Goal: Task Accomplishment & Management: Use online tool/utility

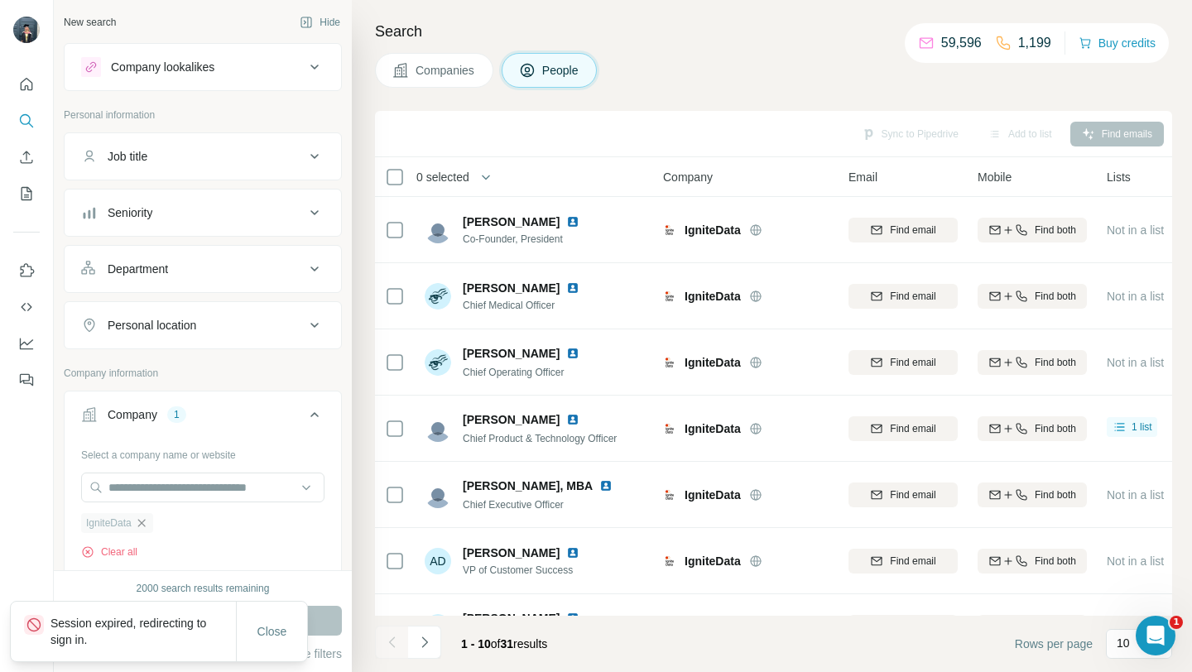
click at [144, 522] on icon "button" at bounding box center [141, 522] width 13 height 13
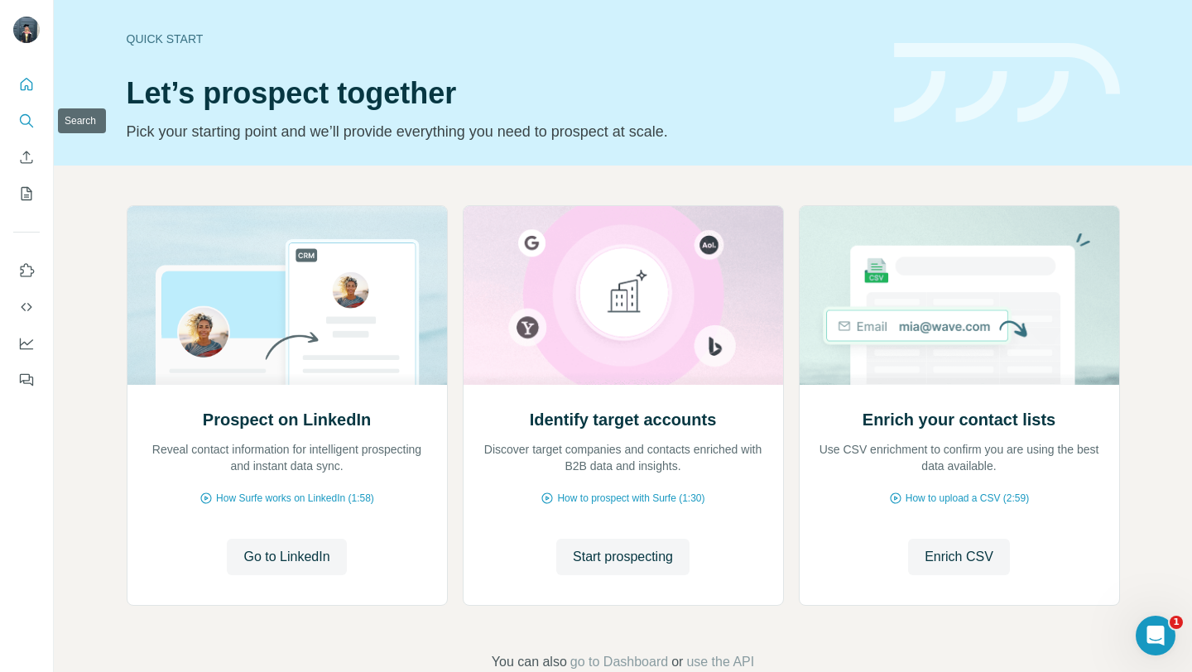
click at [30, 122] on icon "Search" at bounding box center [26, 121] width 17 height 17
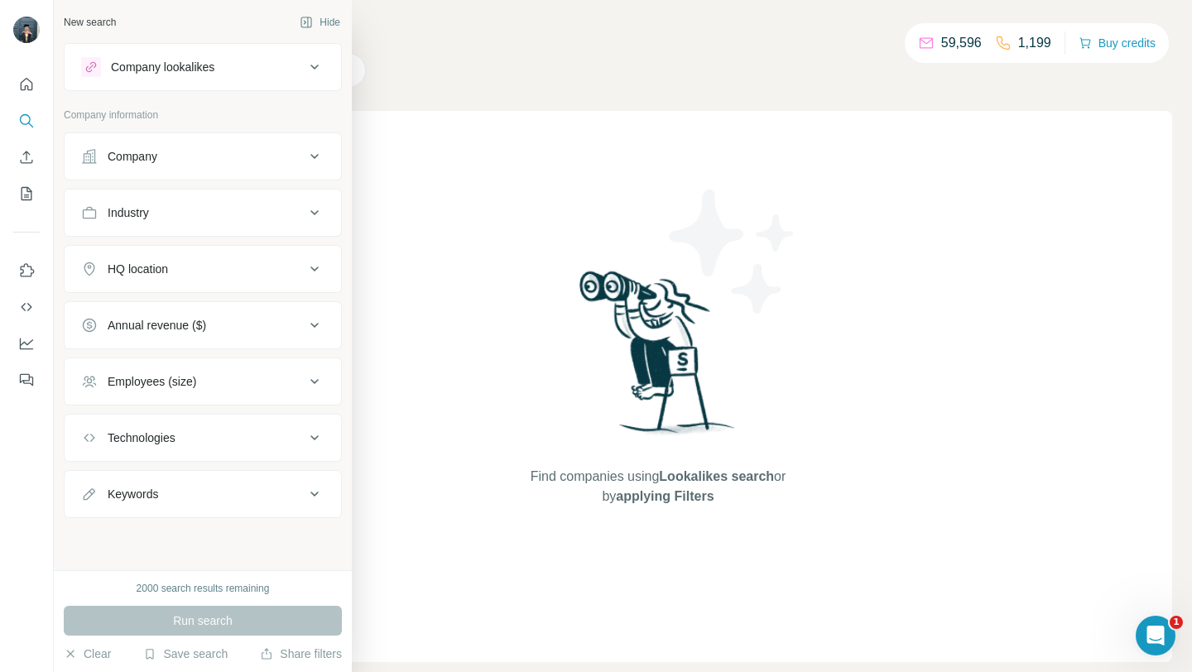
click at [154, 157] on div "Company" at bounding box center [133, 156] width 50 height 17
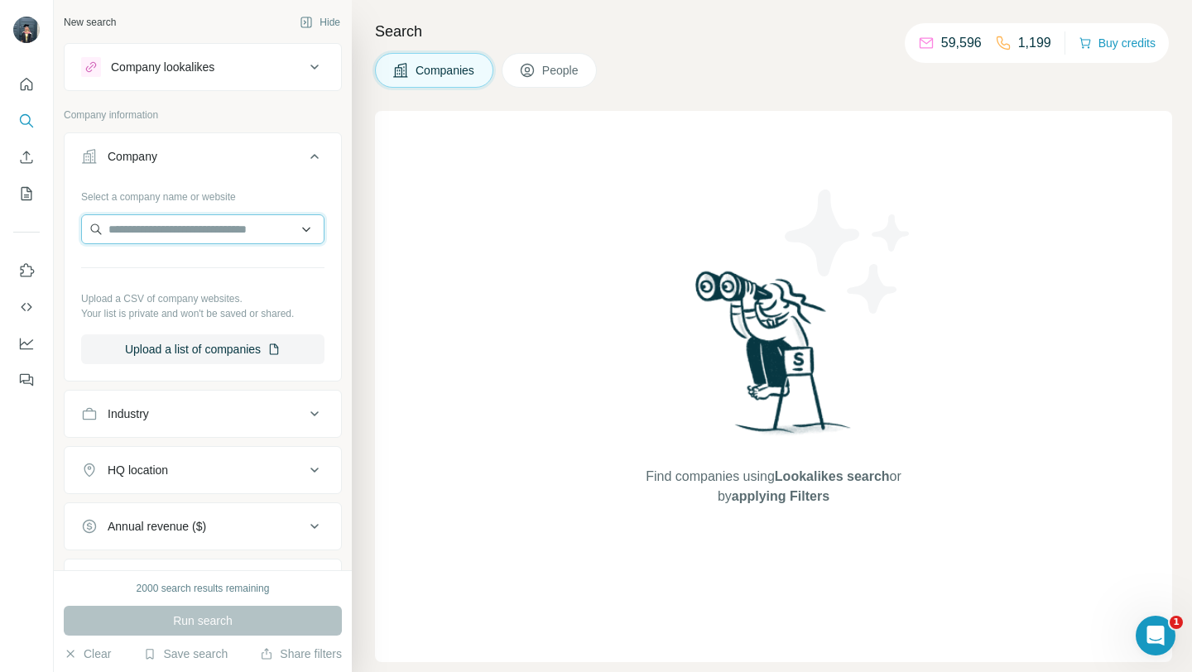
click at [136, 232] on input "text" at bounding box center [202, 229] width 243 height 30
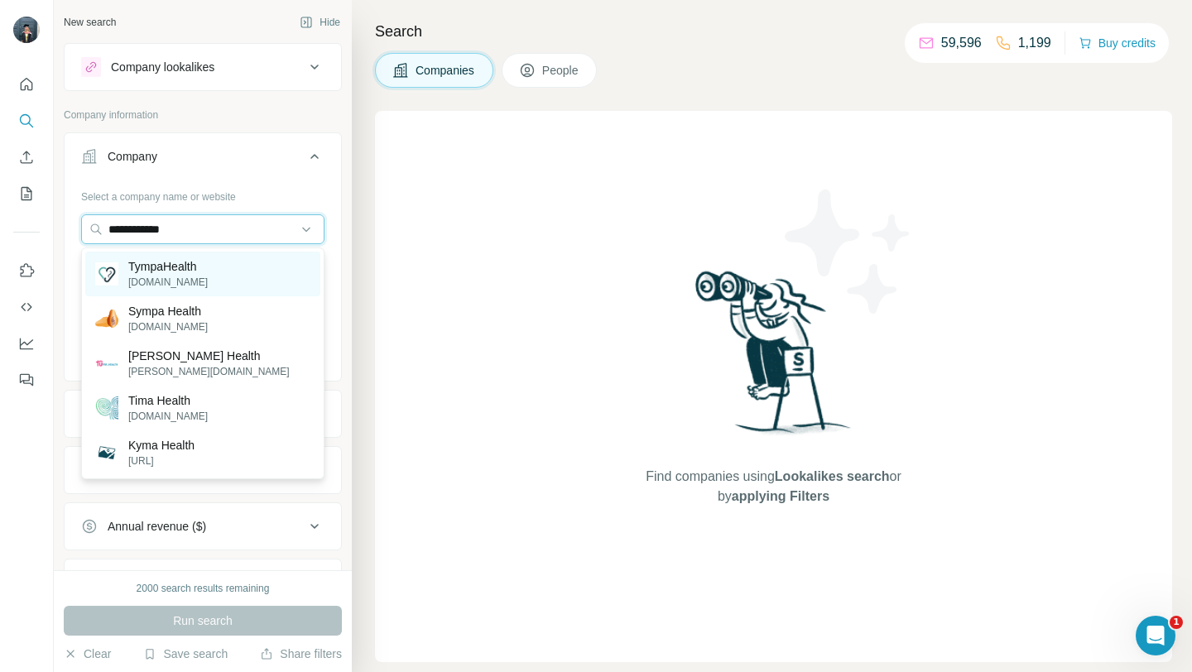
type input "**********"
click at [202, 279] on p "[DOMAIN_NAME]" at bounding box center [167, 282] width 79 height 15
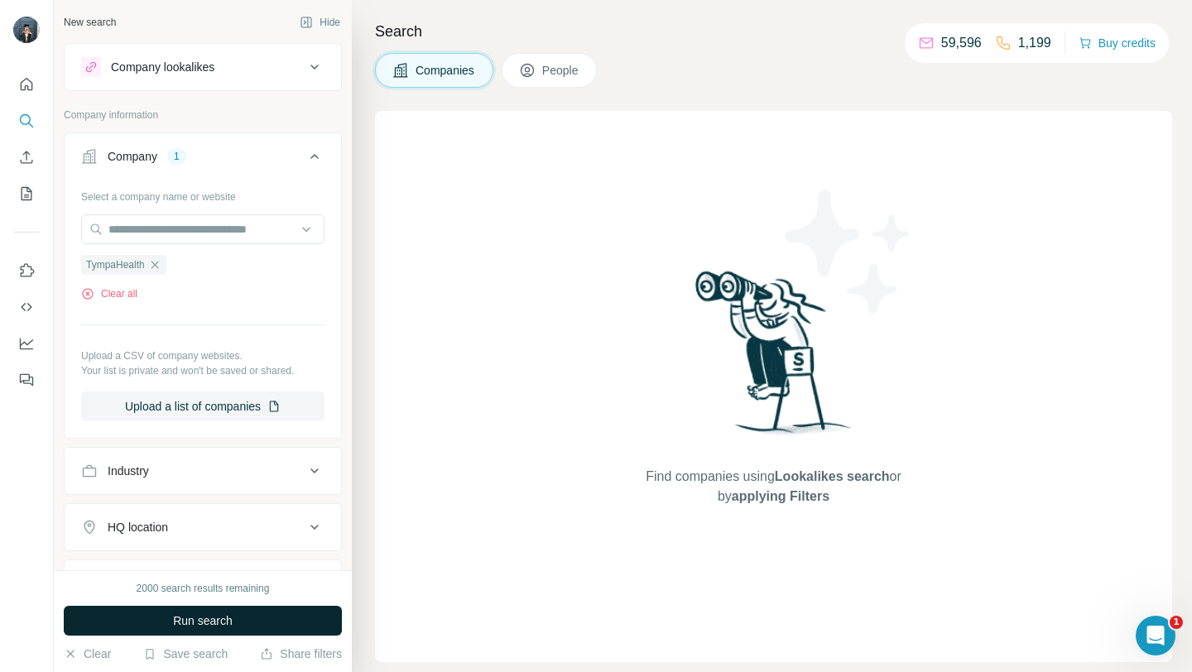
click at [209, 624] on span "Run search" at bounding box center [203, 620] width 60 height 17
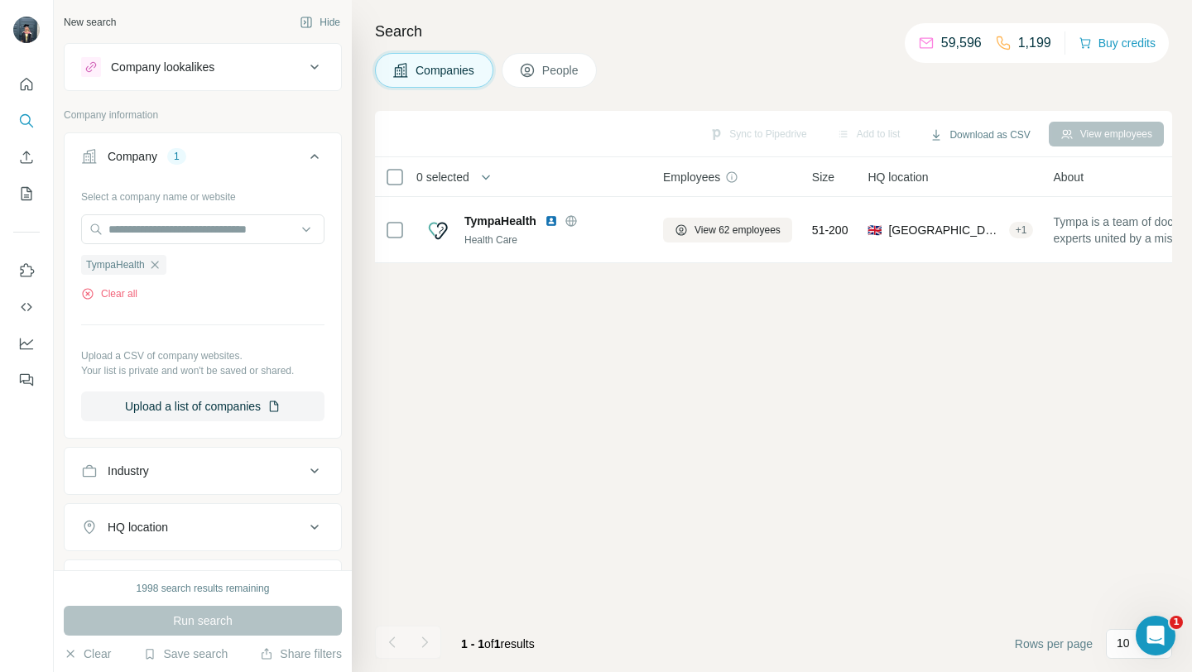
click at [571, 67] on span "People" at bounding box center [561, 70] width 38 height 17
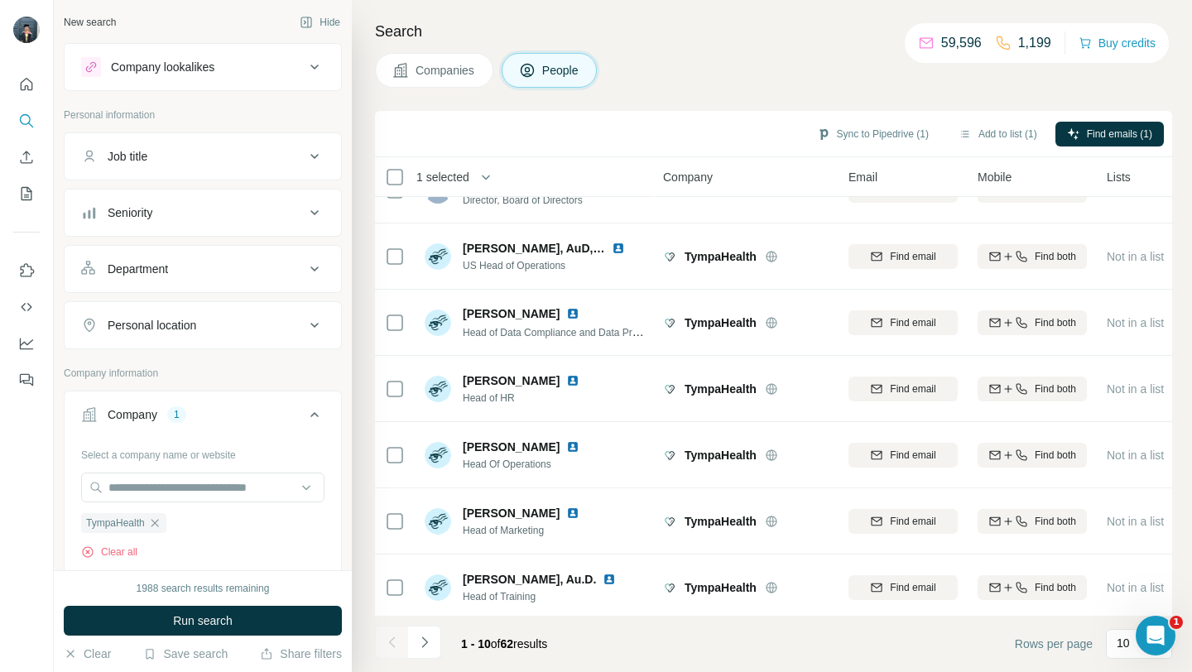
scroll to position [243, 0]
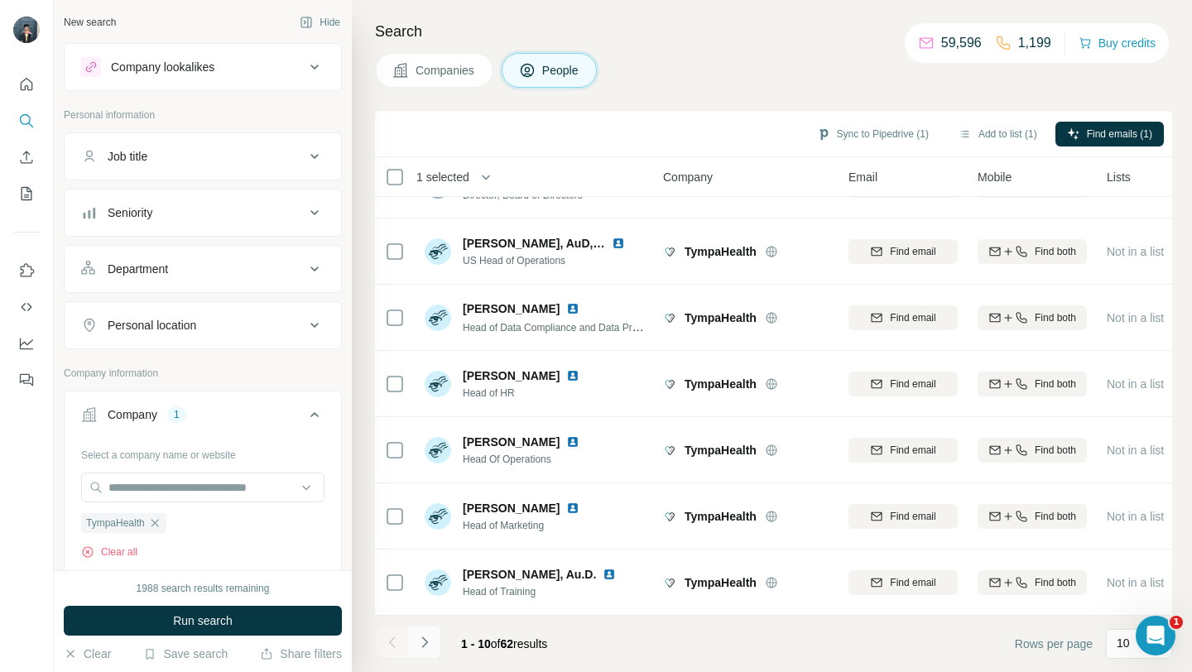
click at [422, 641] on icon "Navigate to next page" at bounding box center [424, 642] width 17 height 17
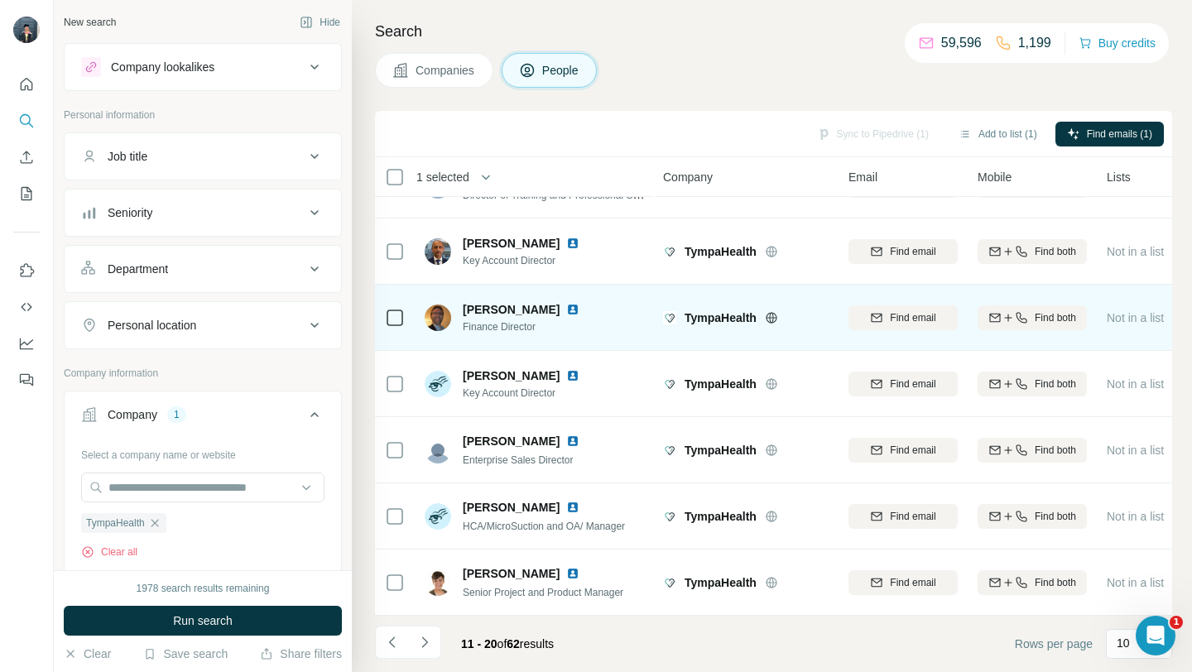
scroll to position [0, 0]
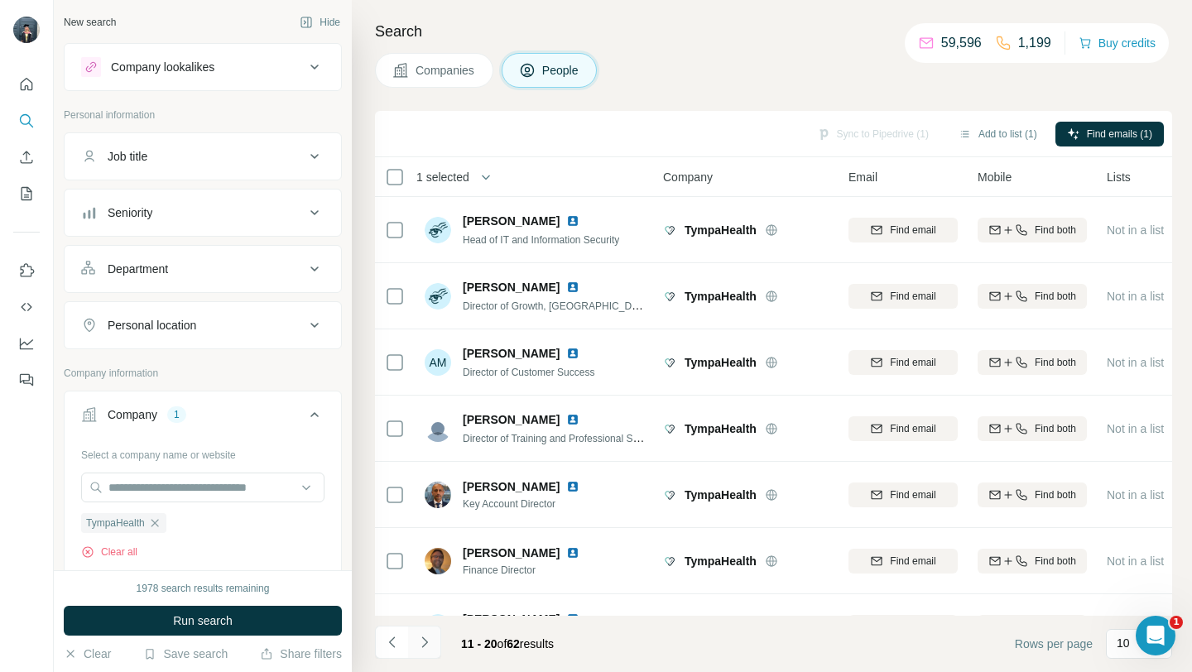
click at [427, 644] on icon "Navigate to next page" at bounding box center [424, 642] width 17 height 17
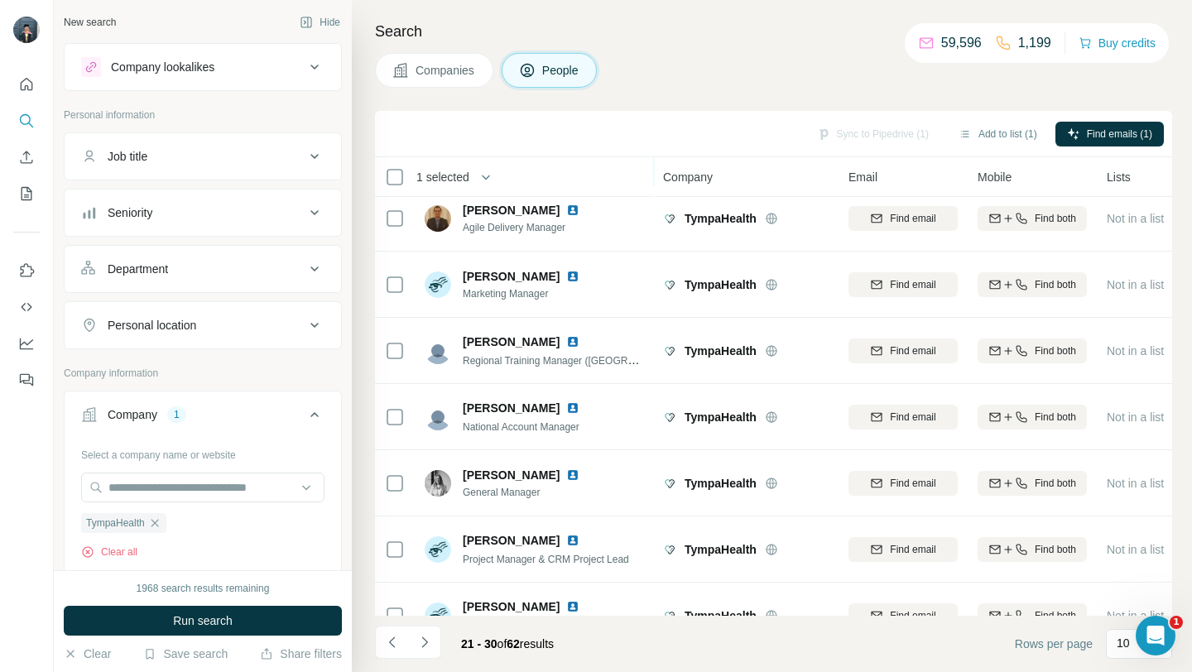
scroll to position [243, 0]
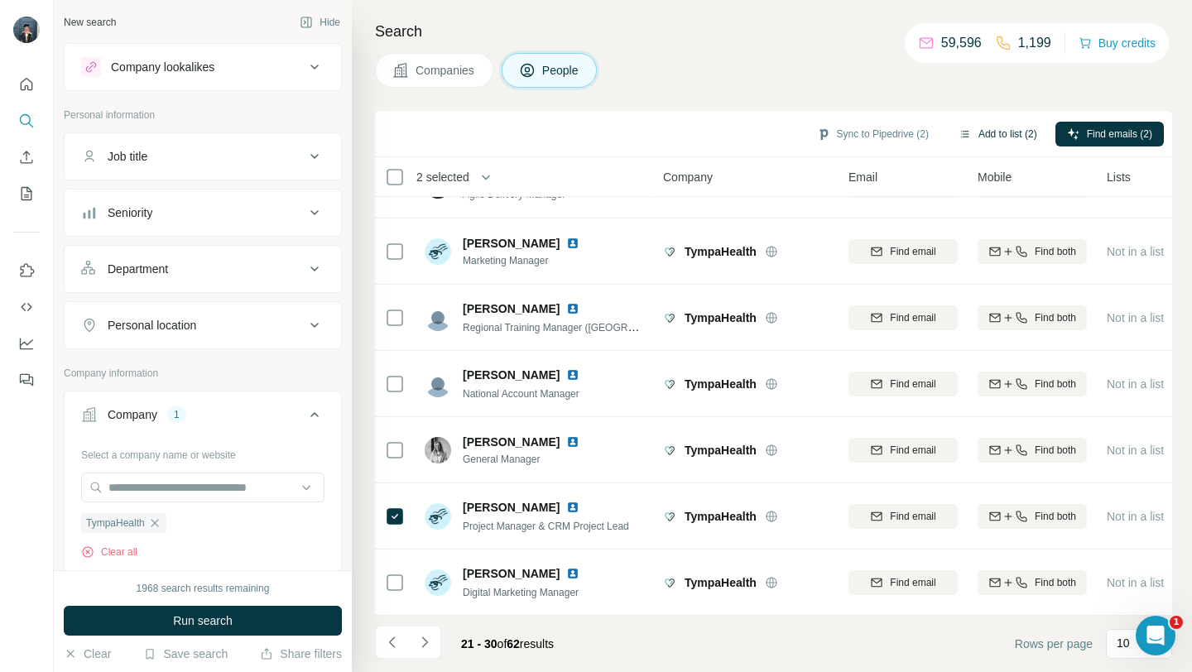
click at [1005, 135] on button "Add to list (2)" at bounding box center [998, 134] width 102 height 25
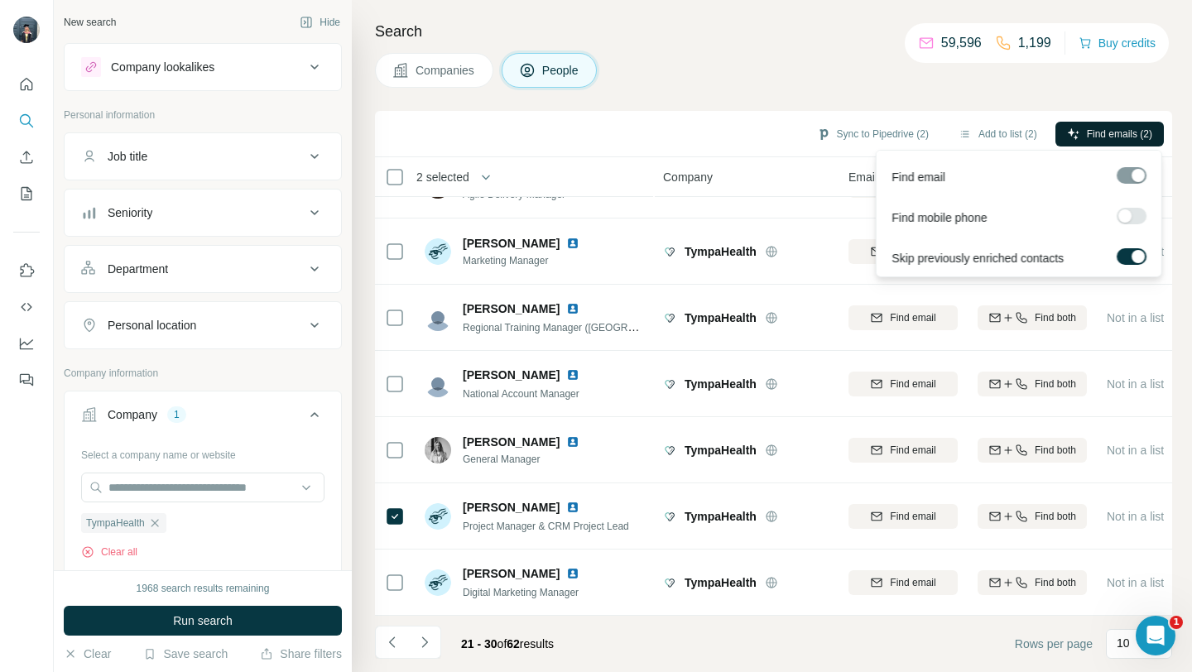
click at [1125, 130] on span "Find emails (2)" at bounding box center [1119, 134] width 65 height 15
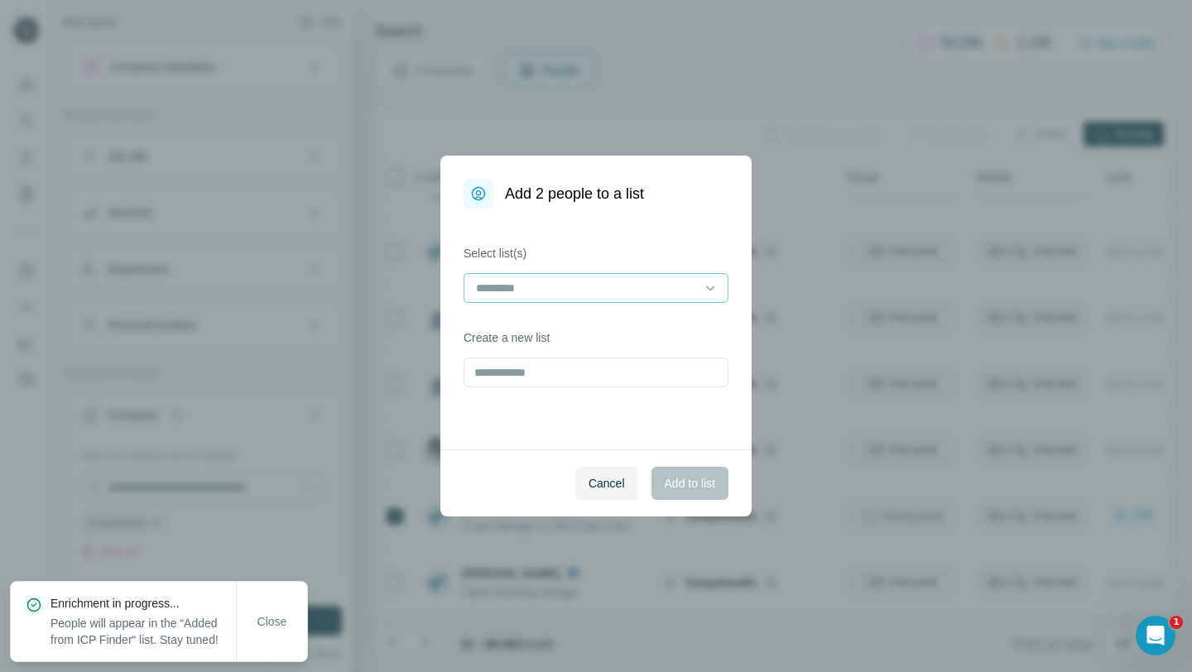
click at [643, 287] on input at bounding box center [585, 288] width 223 height 18
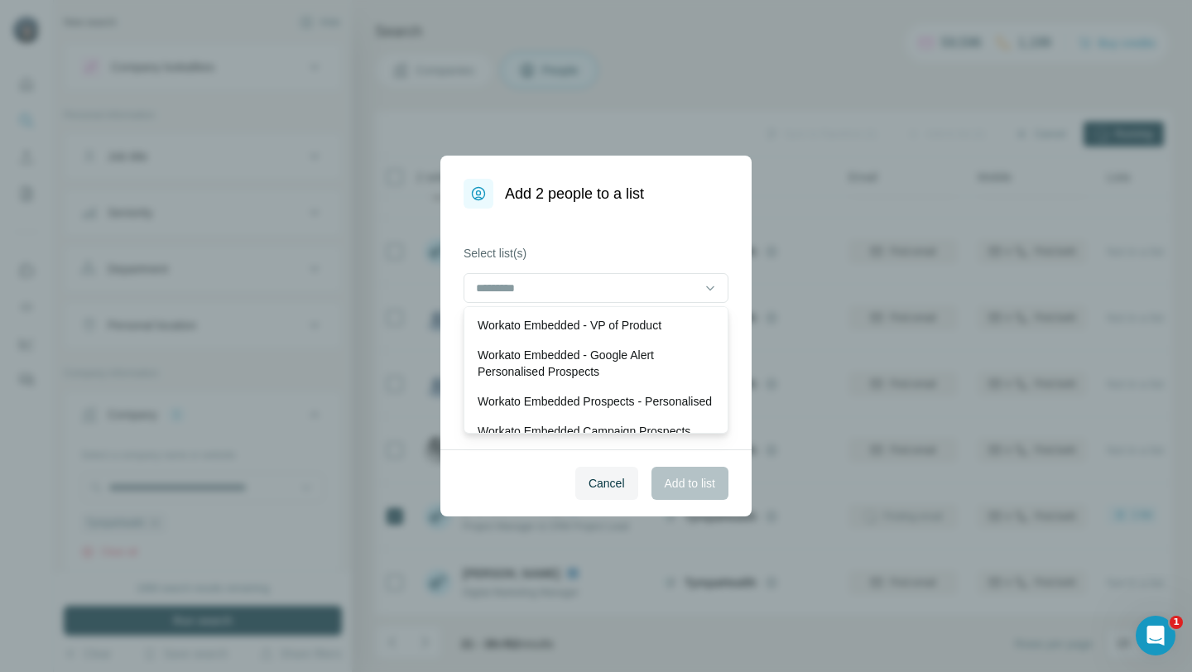
click at [615, 217] on div "Select list(s) Create a new list" at bounding box center [595, 329] width 311 height 241
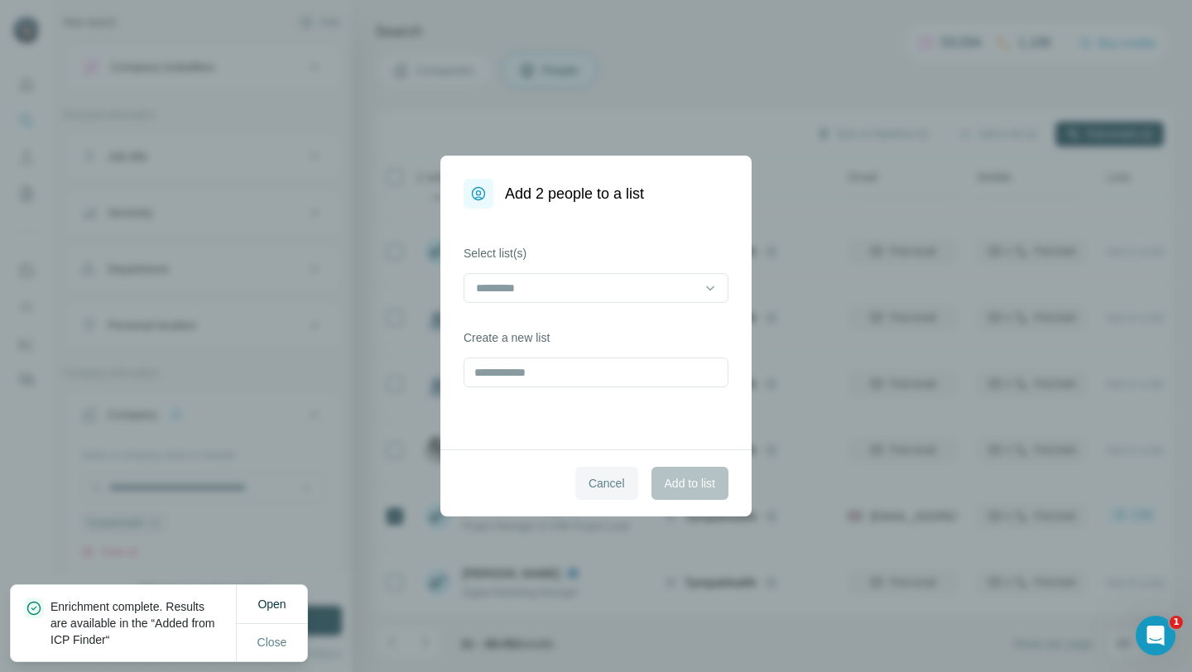
click at [598, 482] on span "Cancel" at bounding box center [606, 483] width 36 height 17
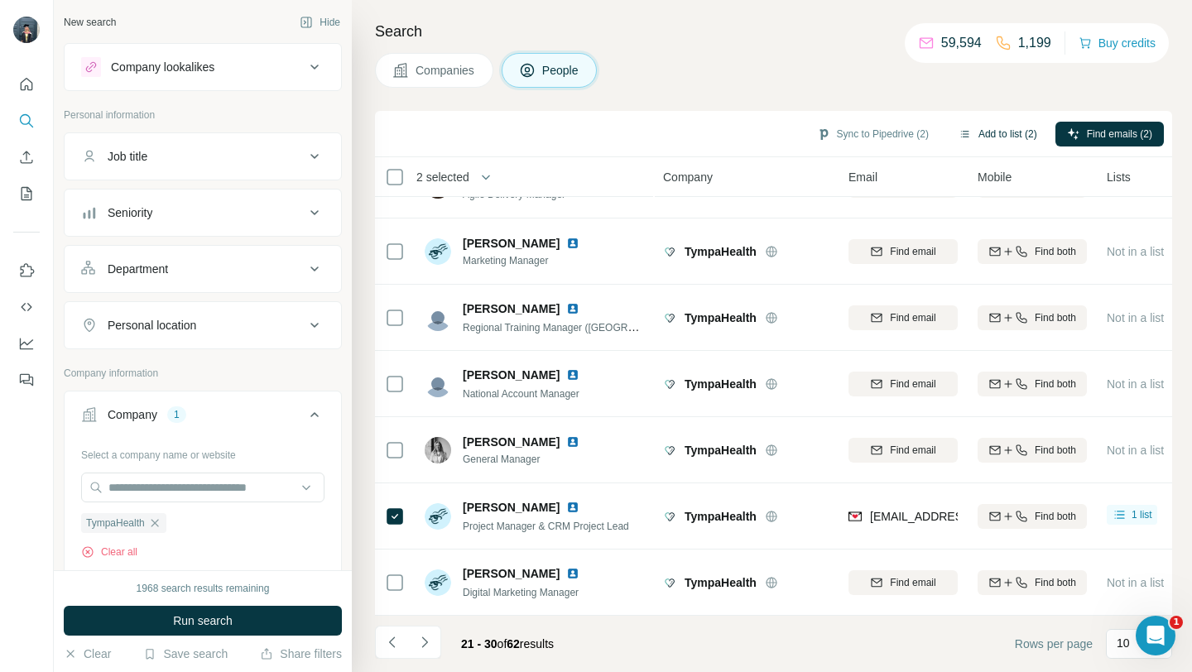
click at [965, 133] on button "Add to list (2)" at bounding box center [998, 134] width 102 height 25
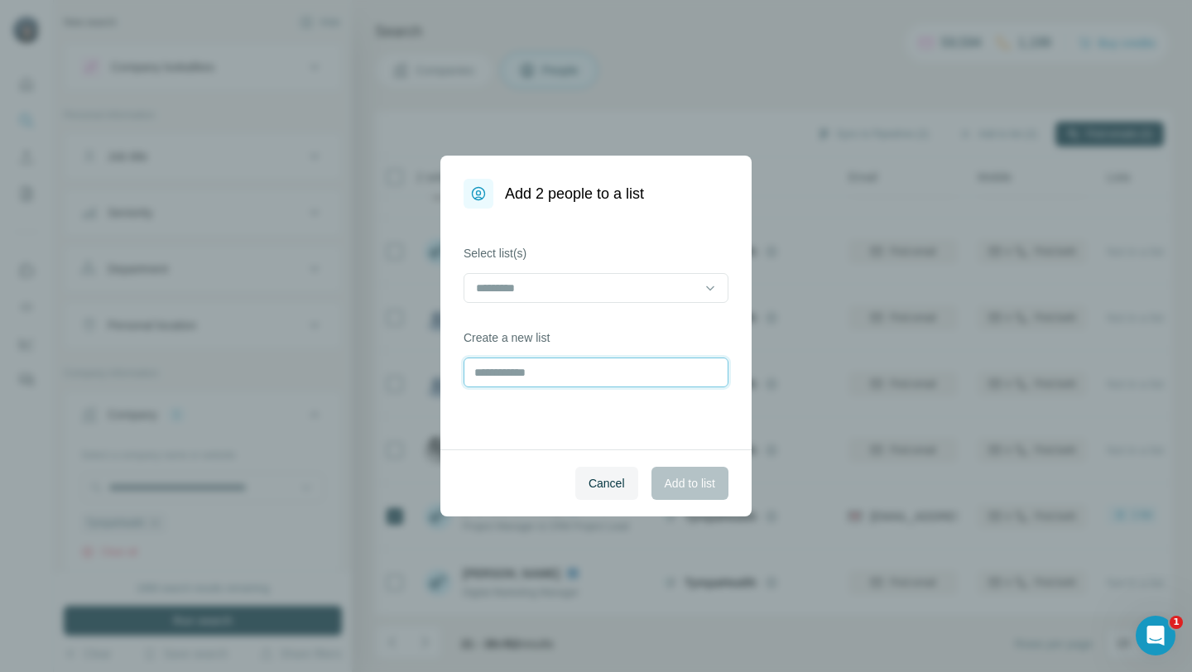
click at [567, 376] on input "text" at bounding box center [595, 373] width 265 height 30
type input "**********"
click at [684, 487] on span "Add to list" at bounding box center [690, 483] width 50 height 17
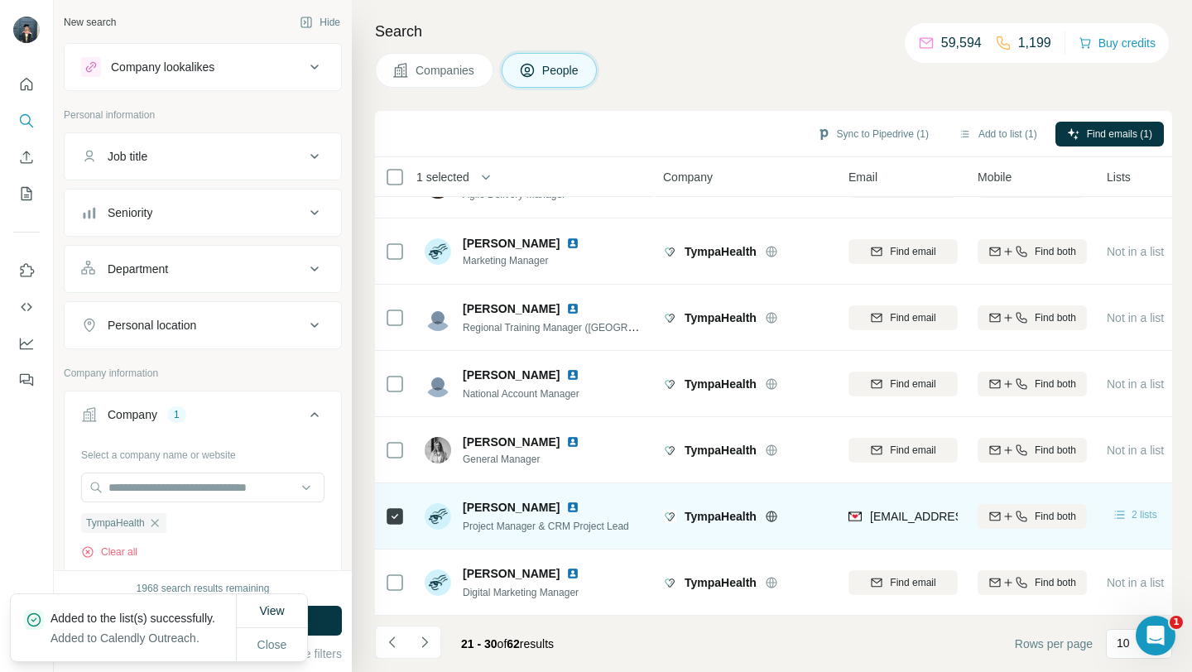
click at [1124, 516] on icon at bounding box center [1119, 514] width 17 height 17
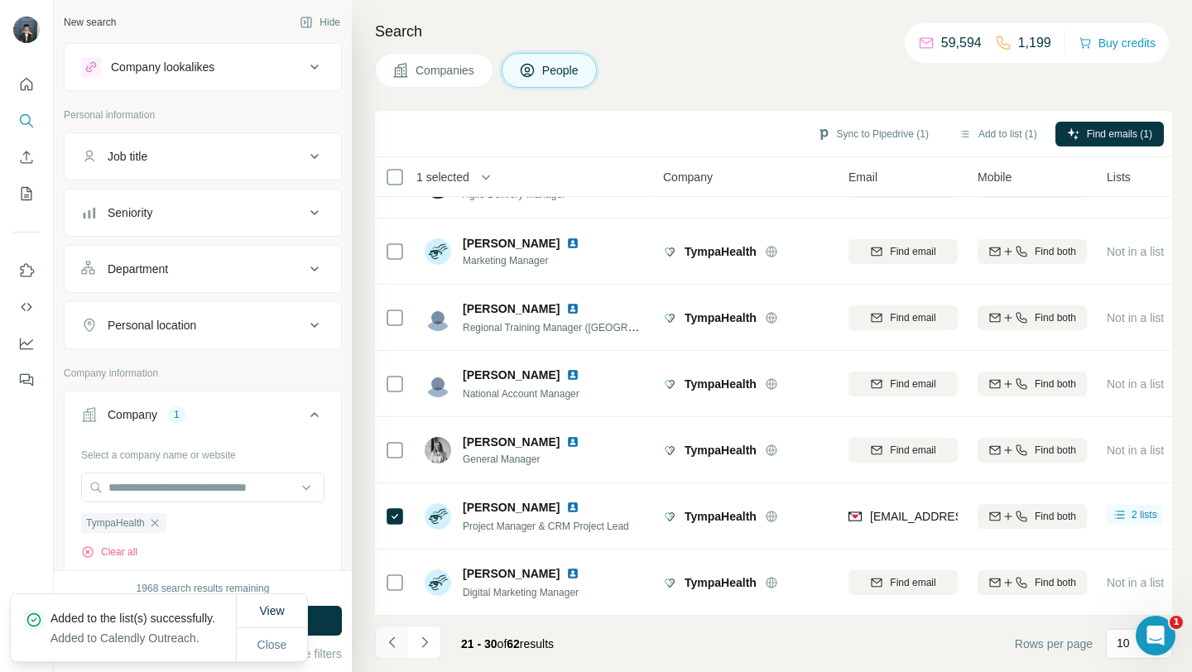
click at [388, 643] on icon "Navigate to previous page" at bounding box center [392, 642] width 17 height 17
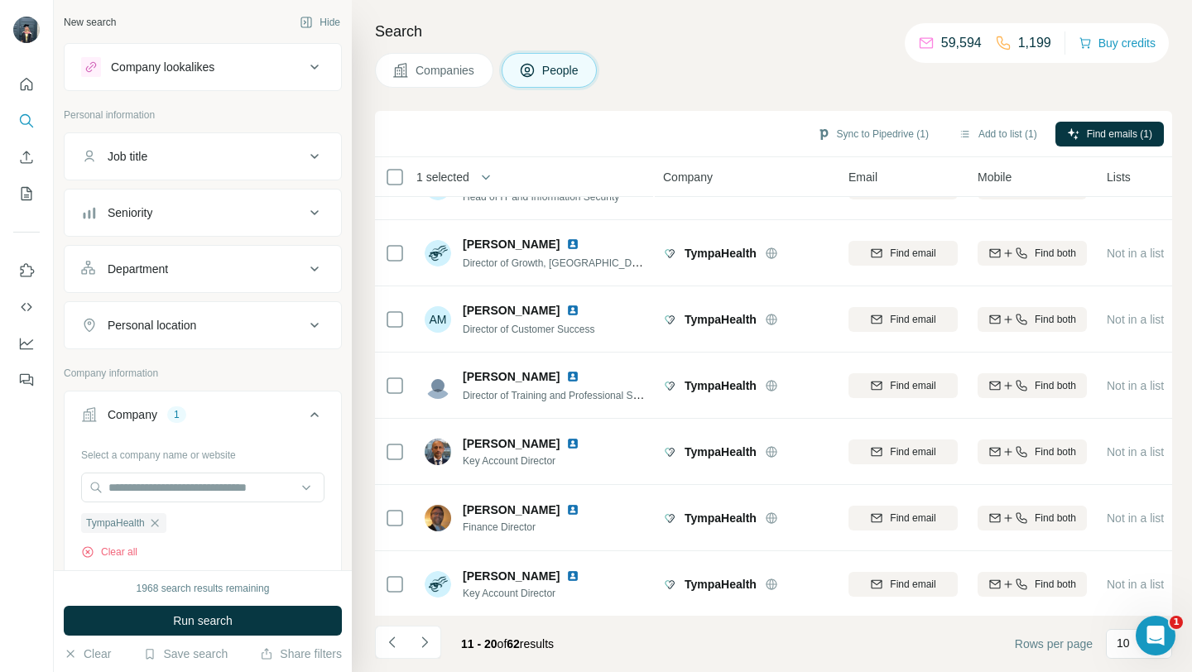
scroll to position [0, 0]
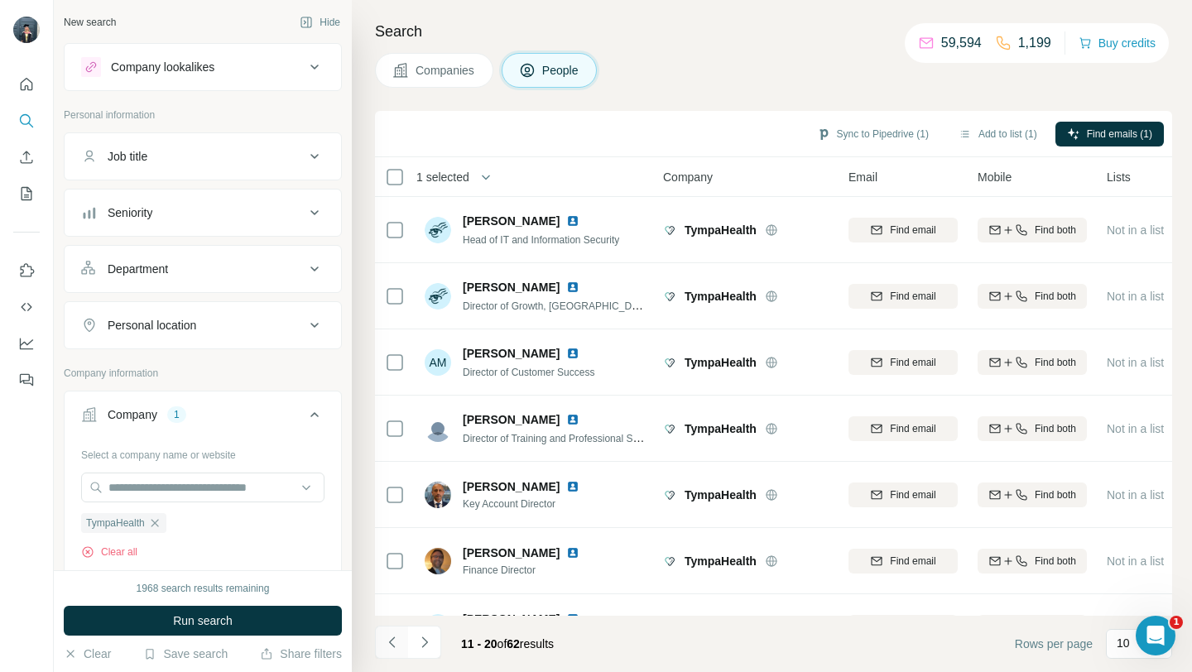
click at [393, 640] on icon "Navigate to previous page" at bounding box center [392, 642] width 17 height 17
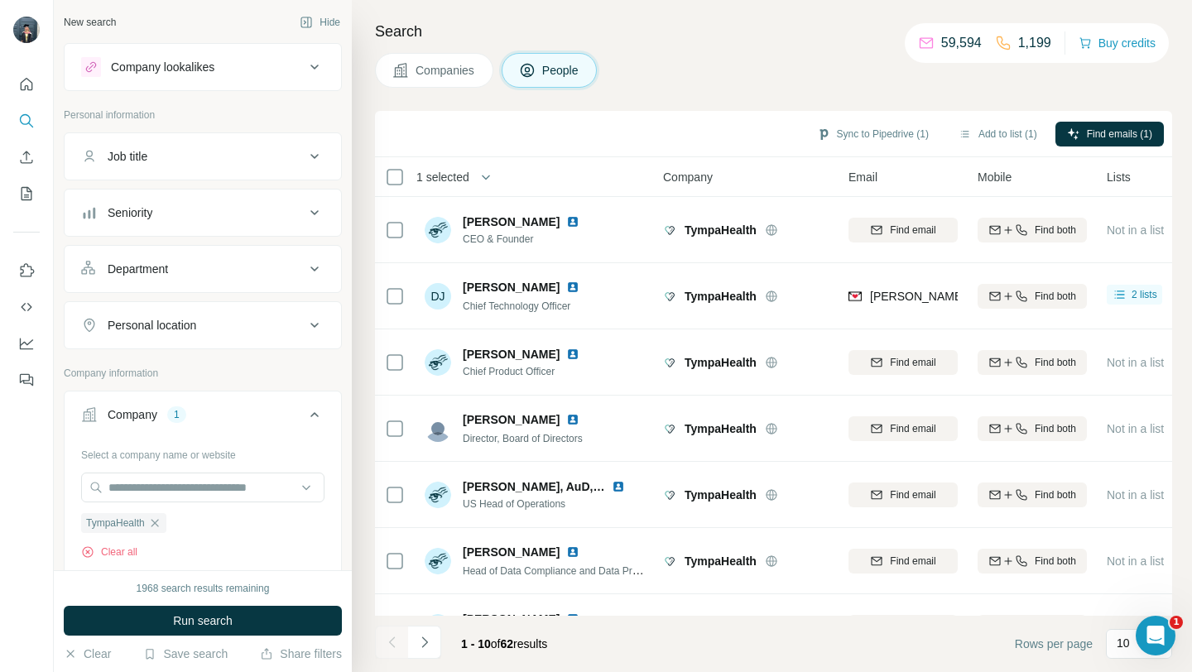
click at [393, 640] on div at bounding box center [391, 642] width 33 height 33
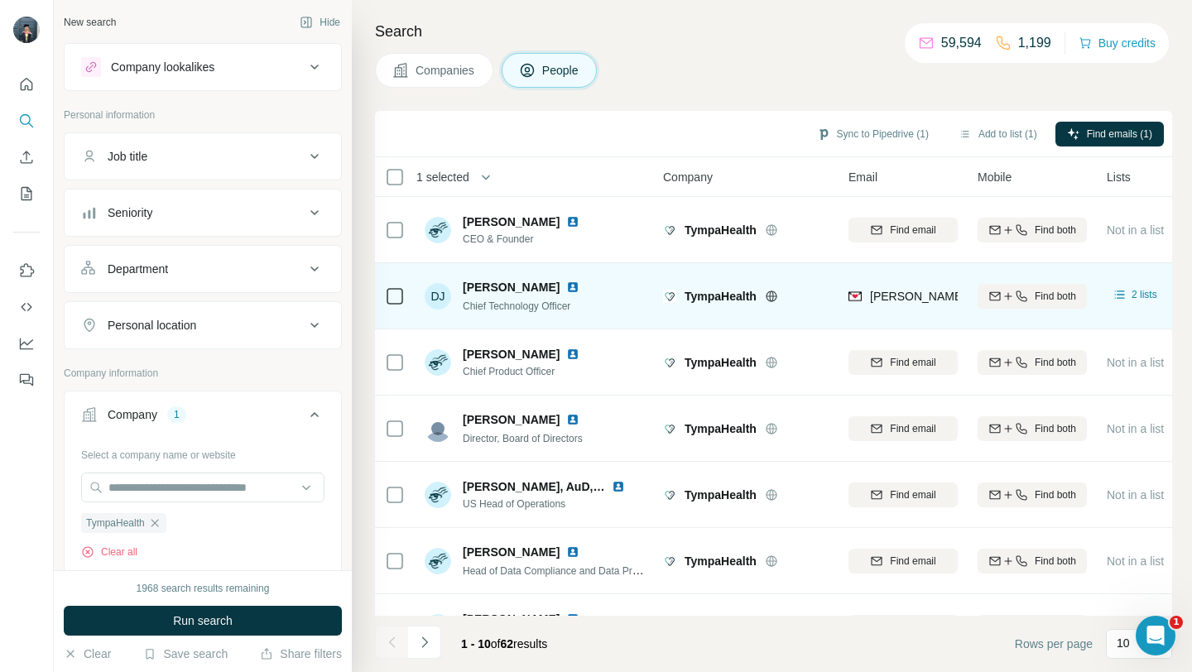
click at [392, 306] on div at bounding box center [395, 296] width 20 height 46
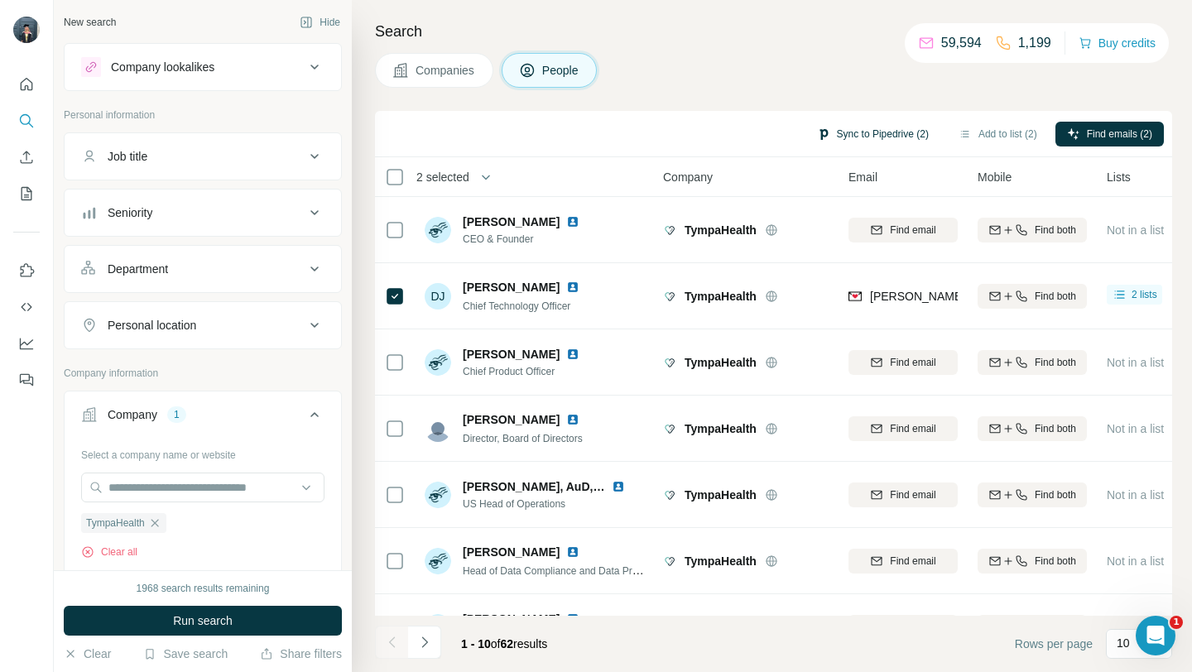
click at [873, 126] on button "Sync to Pipedrive (2)" at bounding box center [872, 134] width 135 height 25
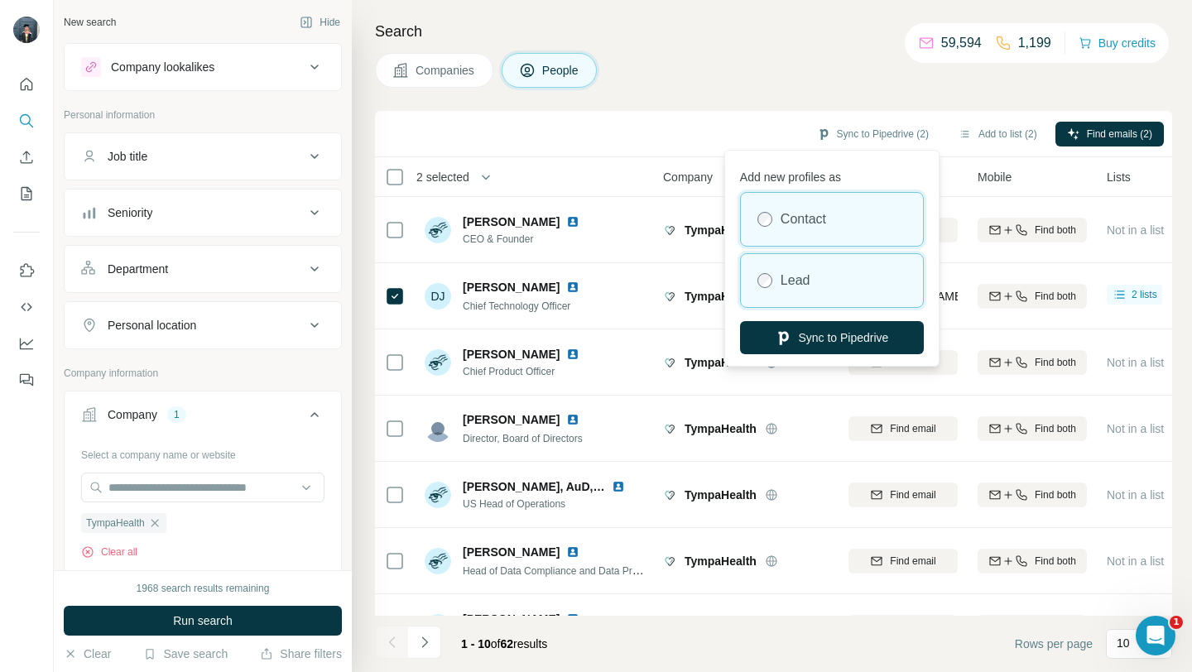
click at [813, 274] on div "Lead" at bounding box center [832, 280] width 182 height 53
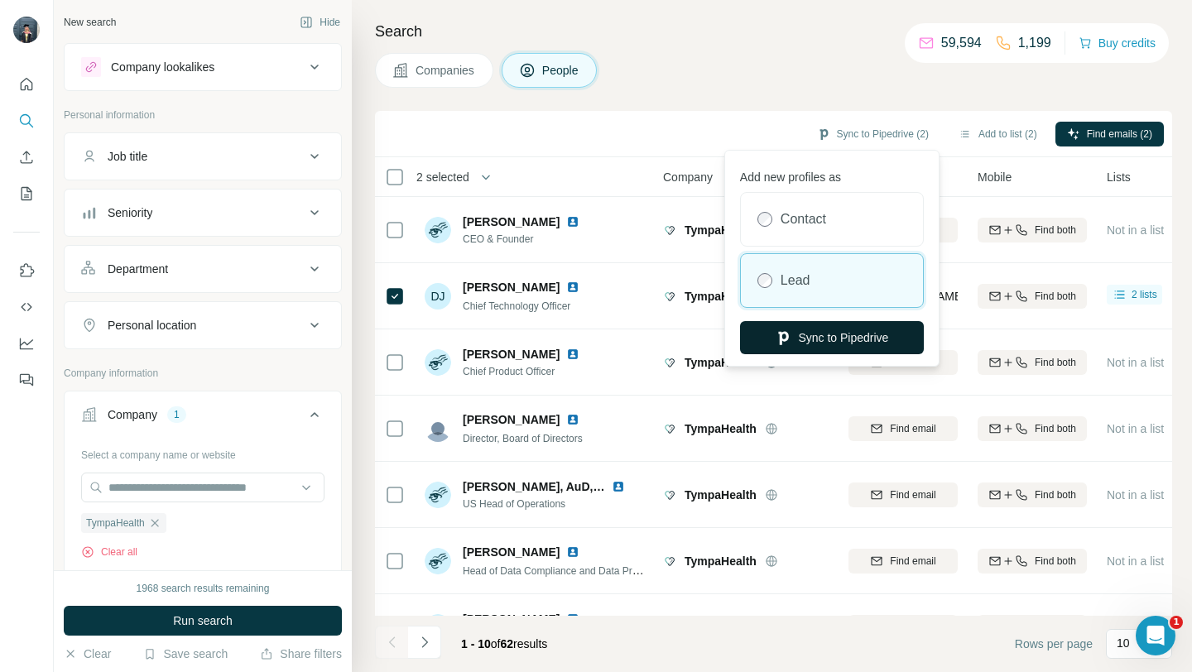
click at [812, 346] on button "Sync to Pipedrive" at bounding box center [832, 337] width 184 height 33
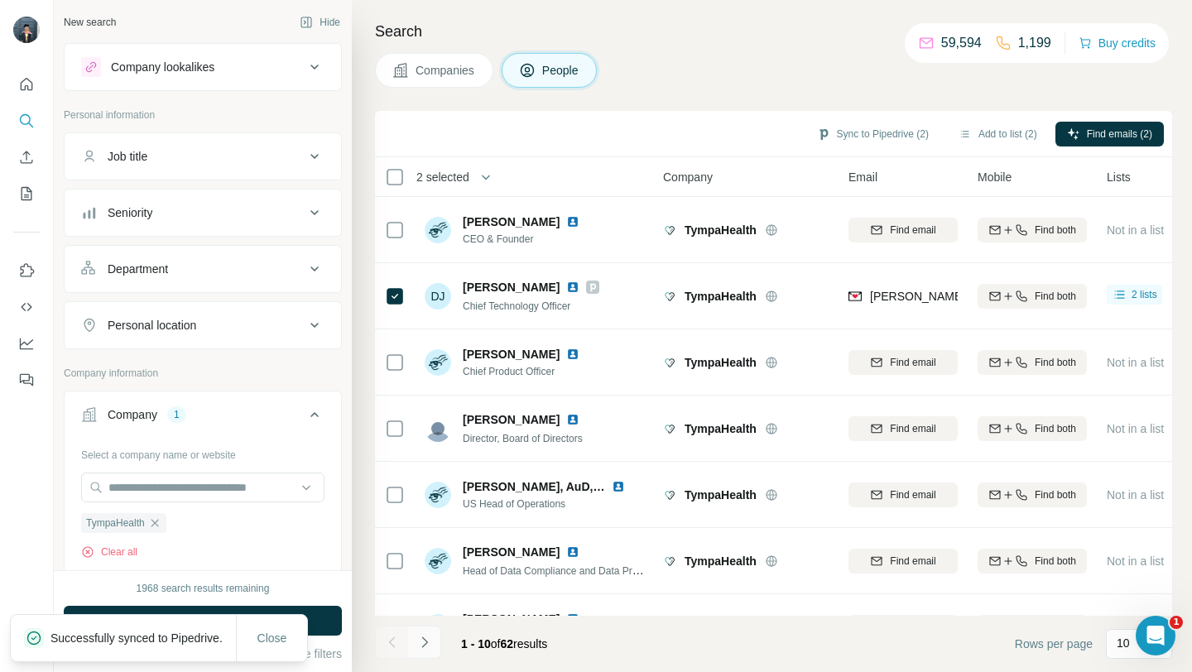
click at [430, 647] on icon "Navigate to next page" at bounding box center [424, 642] width 17 height 17
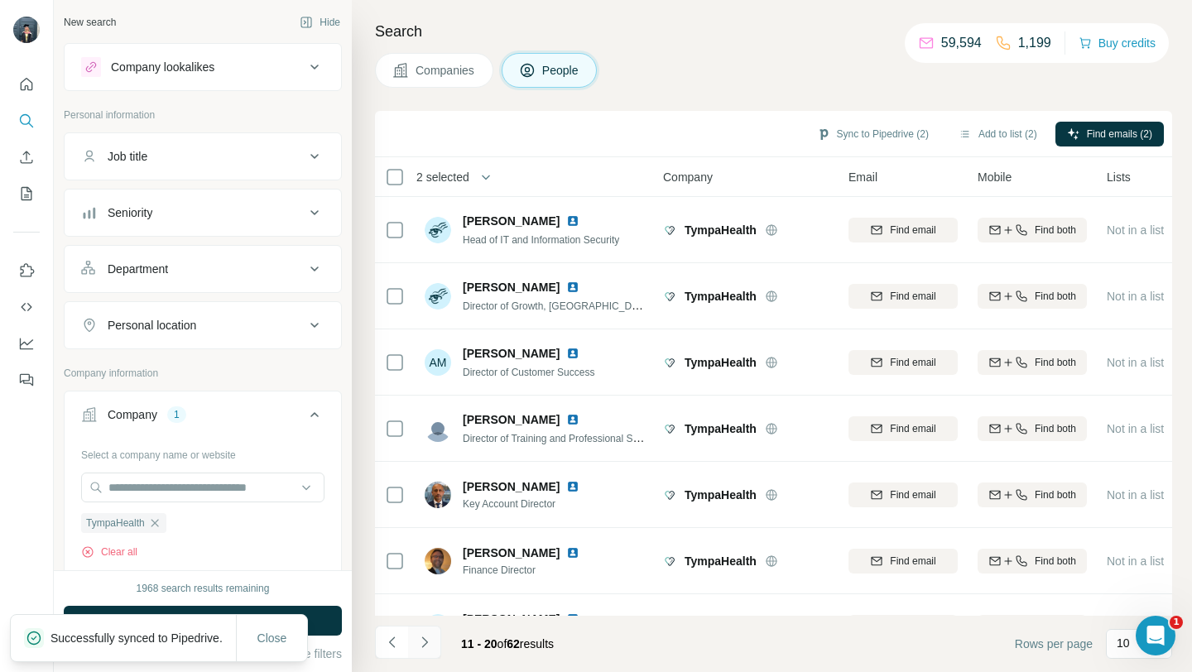
click at [430, 647] on icon "Navigate to next page" at bounding box center [424, 642] width 17 height 17
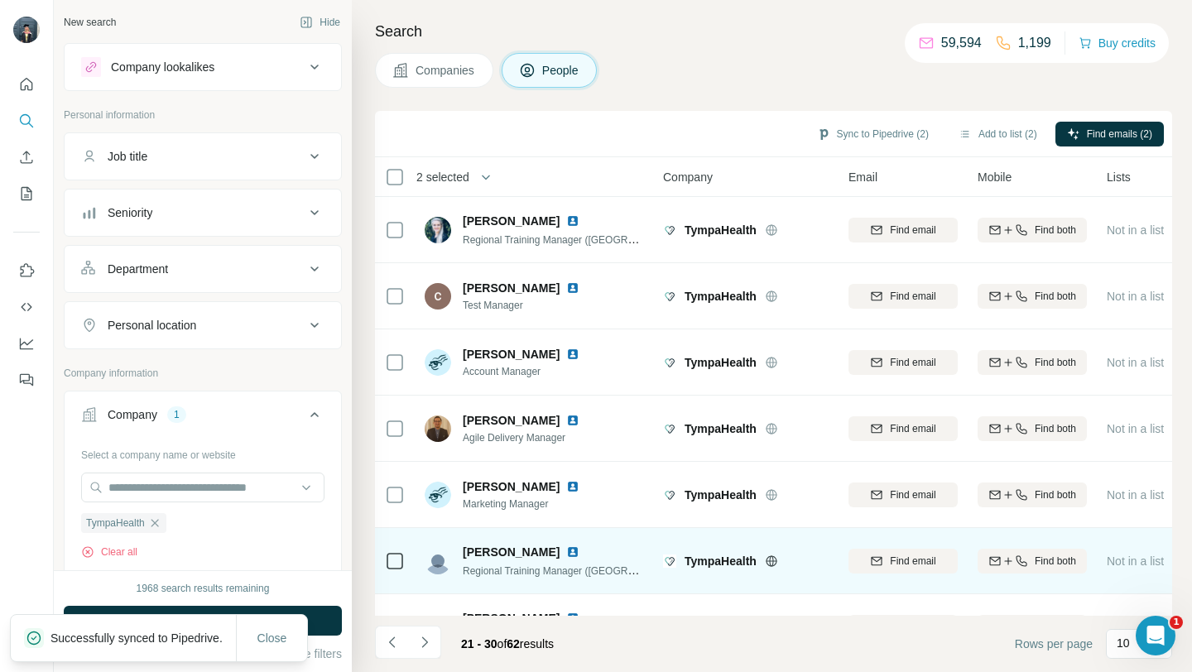
scroll to position [243, 0]
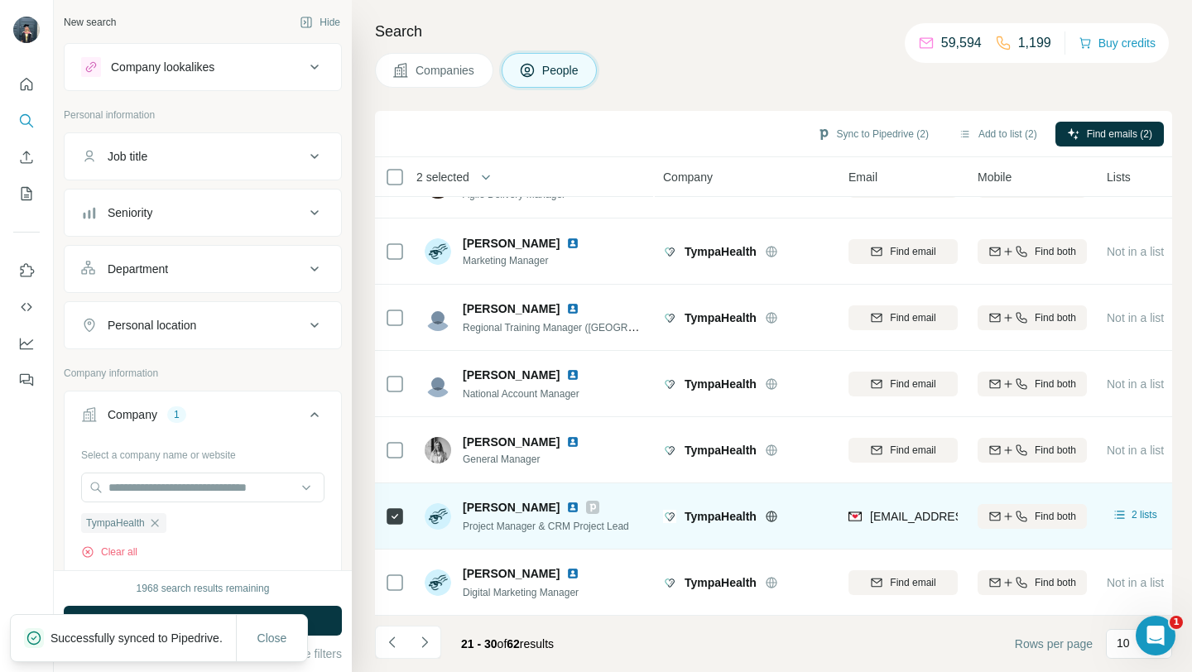
click at [598, 504] on icon at bounding box center [593, 507] width 10 height 13
